Goal: Task Accomplishment & Management: Use online tool/utility

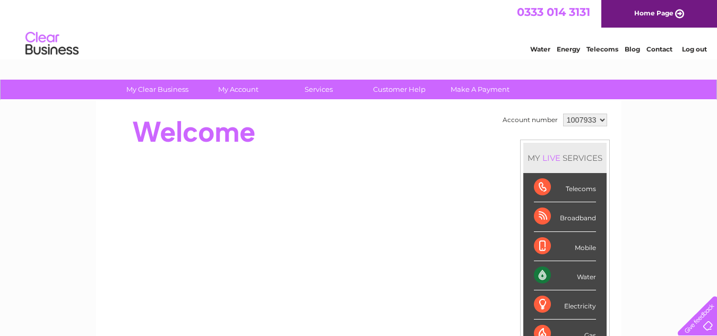
click at [557, 272] on div "Water" at bounding box center [565, 275] width 62 height 29
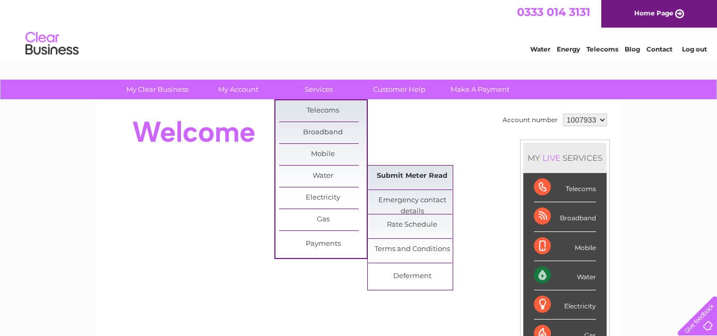
click at [393, 175] on link "Submit Meter Read" at bounding box center [412, 176] width 88 height 21
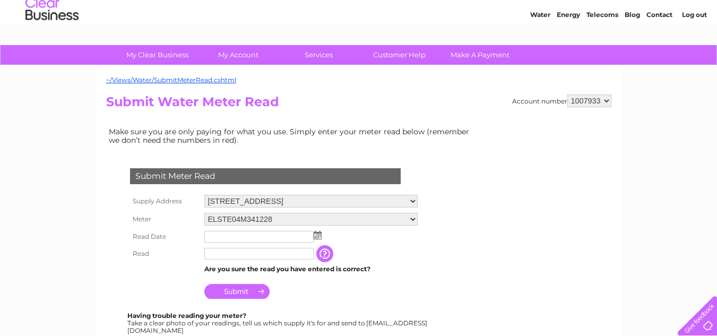
scroll to position [53, 0]
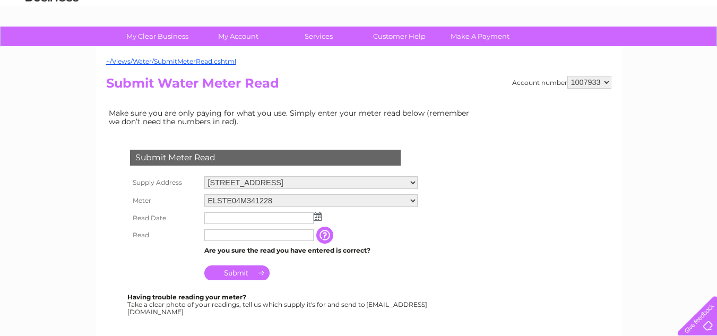
click at [315, 217] on img at bounding box center [318, 216] width 8 height 8
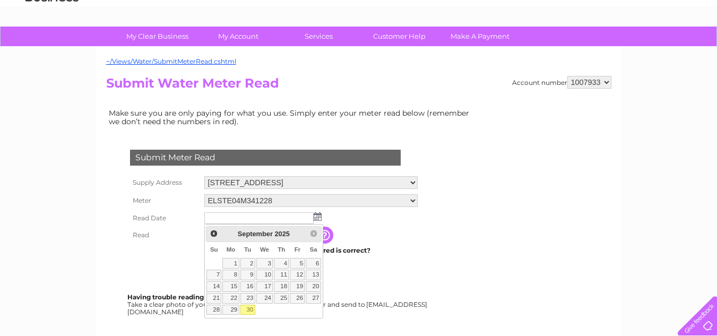
click at [246, 308] on link "30" at bounding box center [247, 310] width 15 height 11
type input "[DATE]"
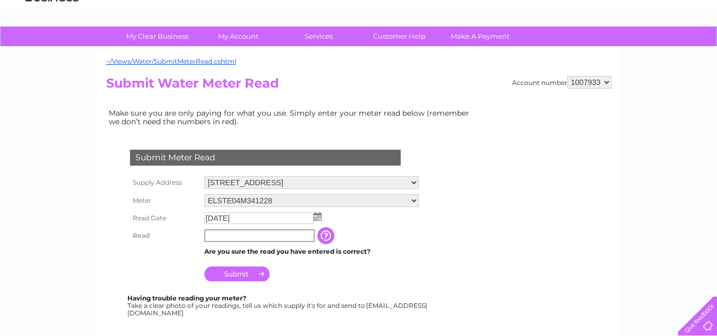
click at [208, 235] on input "text" at bounding box center [259, 235] width 110 height 13
type input "0"
type input "04879"
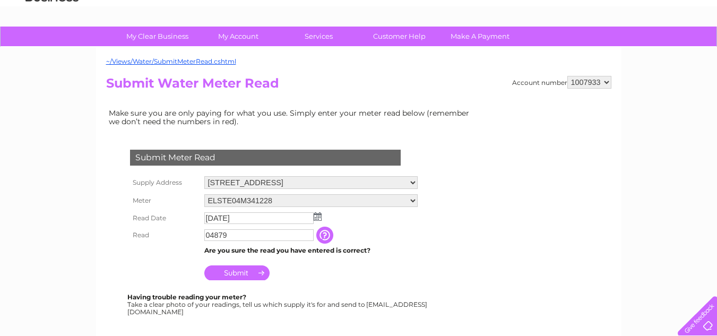
click at [231, 270] on input "Submit" at bounding box center [236, 272] width 65 height 15
